Goal: Find specific page/section: Find specific page/section

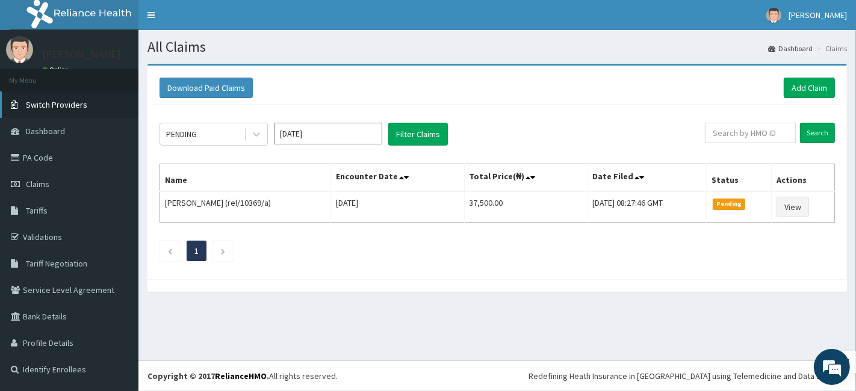
click at [76, 109] on span "Switch Providers" at bounding box center [56, 104] width 61 height 11
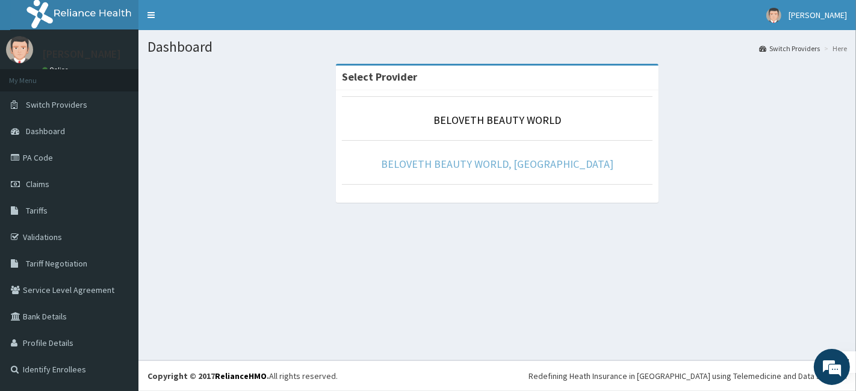
click at [503, 165] on link "BELOVETH BEAUTY WORLD, [GEOGRAPHIC_DATA]" at bounding box center [497, 164] width 232 height 14
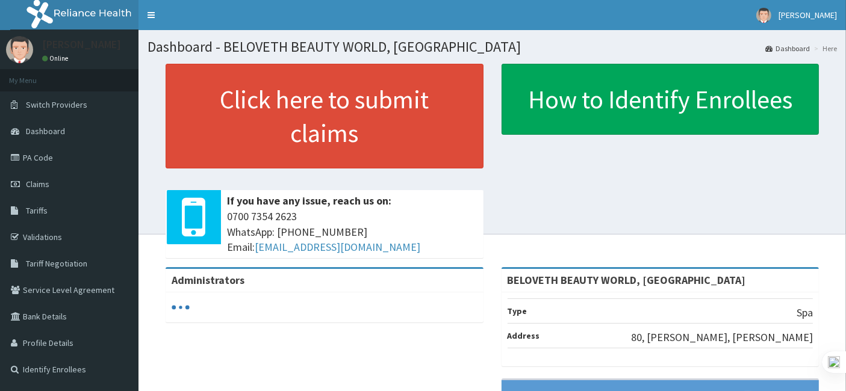
click at [51, 158] on link "PA Code" at bounding box center [69, 157] width 138 height 26
